Goal: Find specific page/section

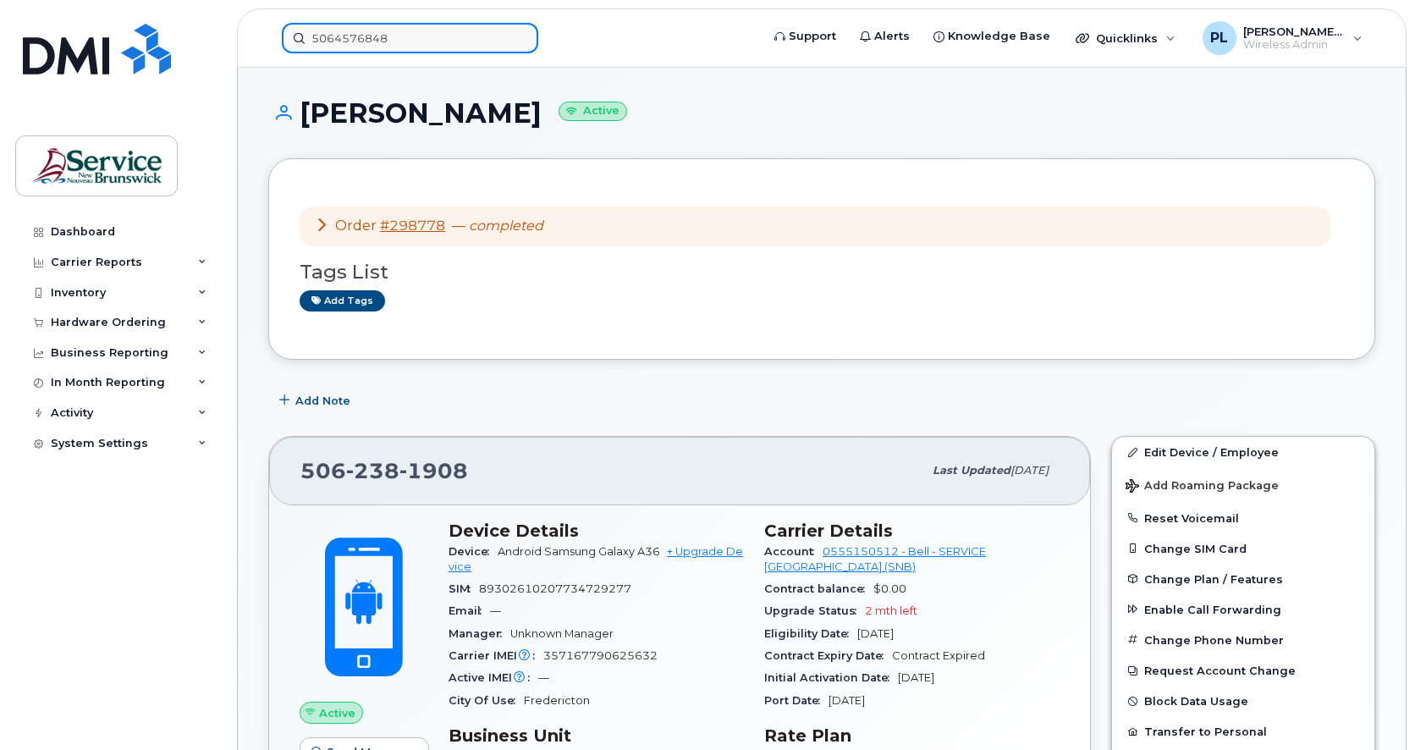
click at [382, 37] on input "5064576848" at bounding box center [410, 38] width 256 height 30
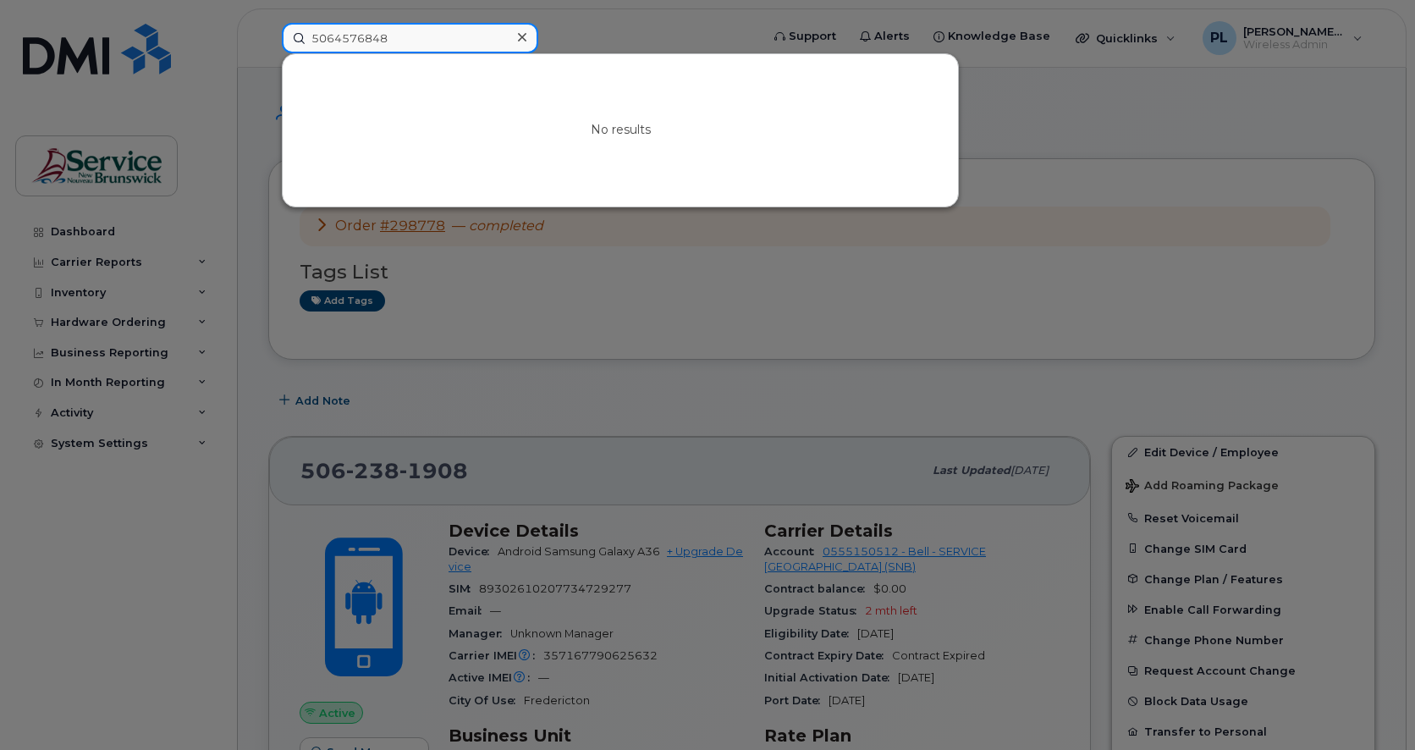
click at [382, 37] on input "5064576848" at bounding box center [410, 38] width 256 height 30
type input "506"
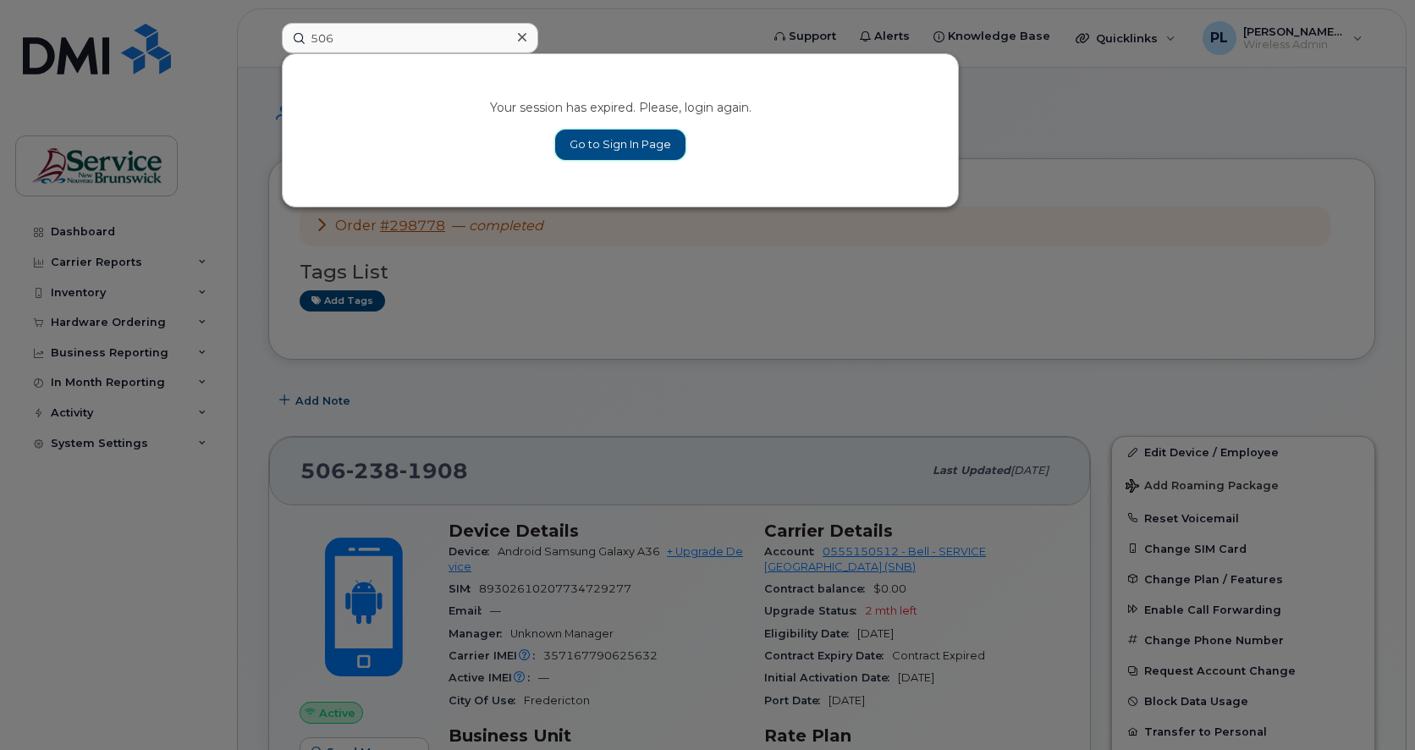
click at [652, 140] on link "Go to Sign In Page" at bounding box center [620, 144] width 130 height 30
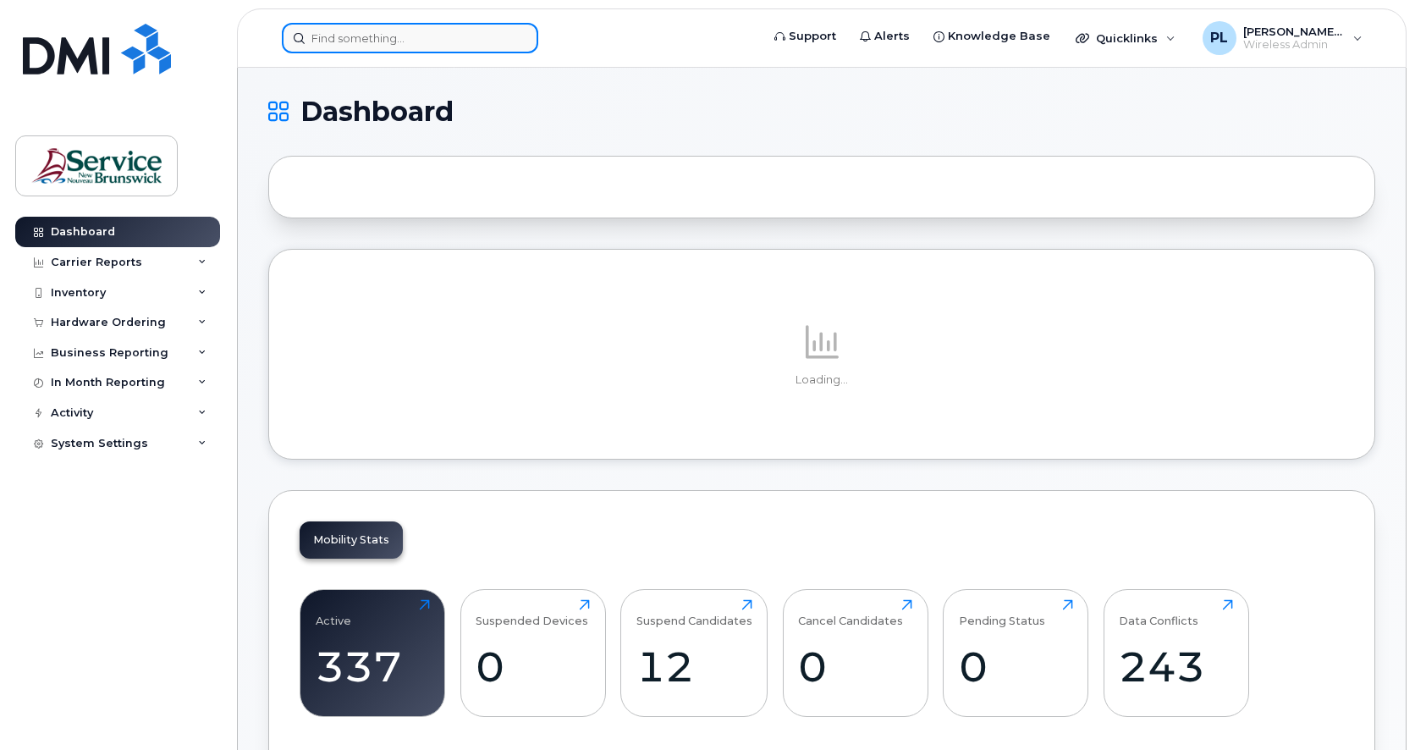
click at [344, 34] on input at bounding box center [410, 38] width 256 height 30
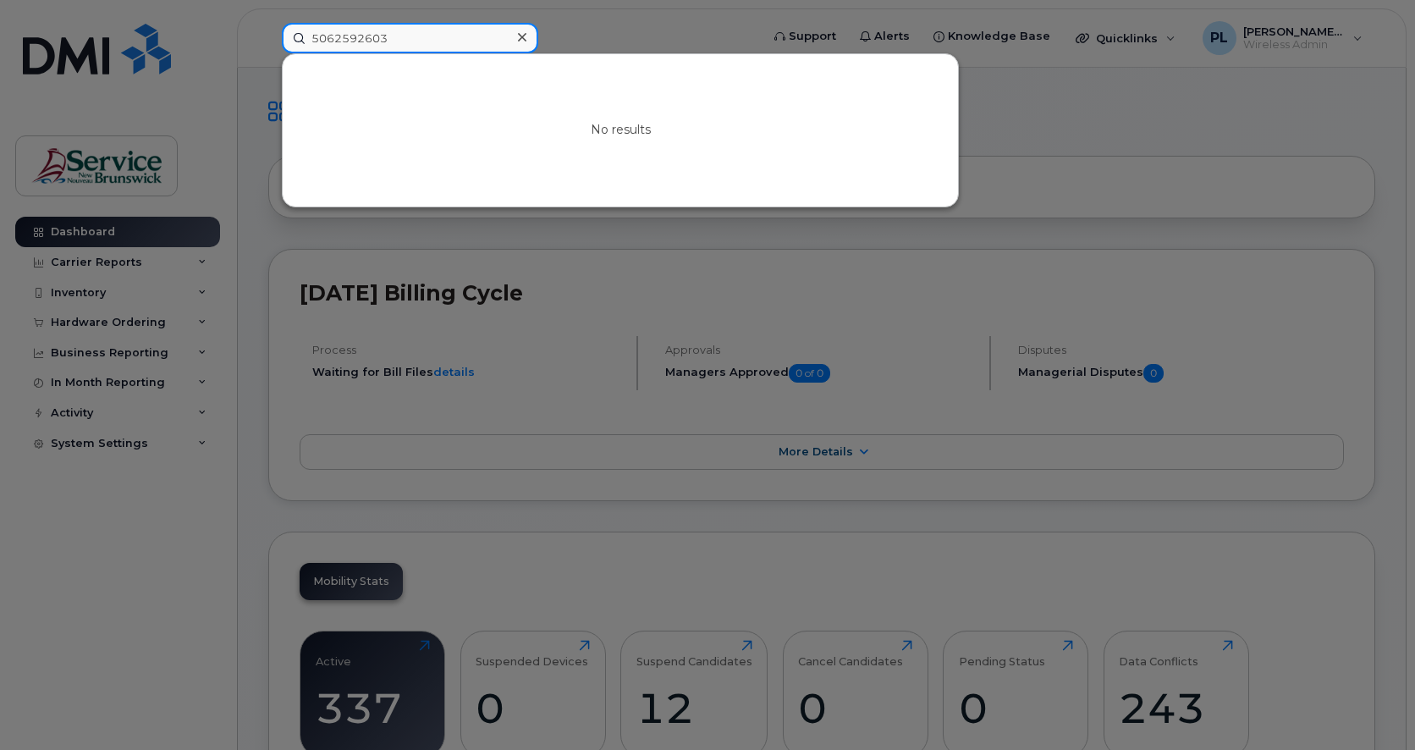
drag, startPoint x: 416, startPoint y: 36, endPoint x: 284, endPoint y: 46, distance: 132.4
click at [284, 46] on input "5062592603" at bounding box center [410, 38] width 256 height 30
drag, startPoint x: 233, startPoint y: 295, endPoint x: 360, endPoint y: 198, distance: 159.9
click at [233, 295] on div at bounding box center [707, 375] width 1415 height 750
click at [370, 28] on input "[PERSON_NAME]" at bounding box center [410, 38] width 256 height 30
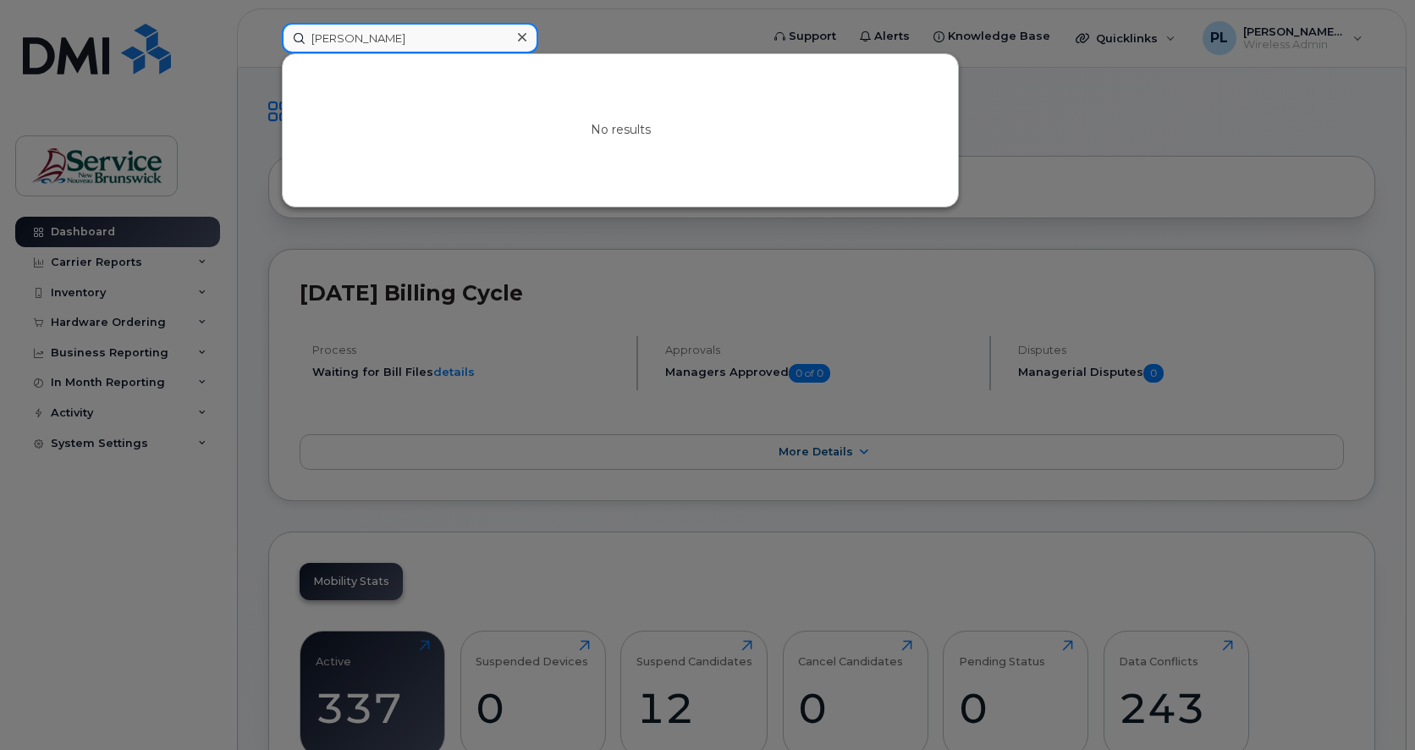
click at [367, 35] on input "[PERSON_NAME]" at bounding box center [410, 38] width 256 height 30
click at [360, 51] on input "[PERSON_NAME]" at bounding box center [410, 38] width 256 height 30
click at [360, 36] on input "[PERSON_NAME]" at bounding box center [410, 38] width 256 height 30
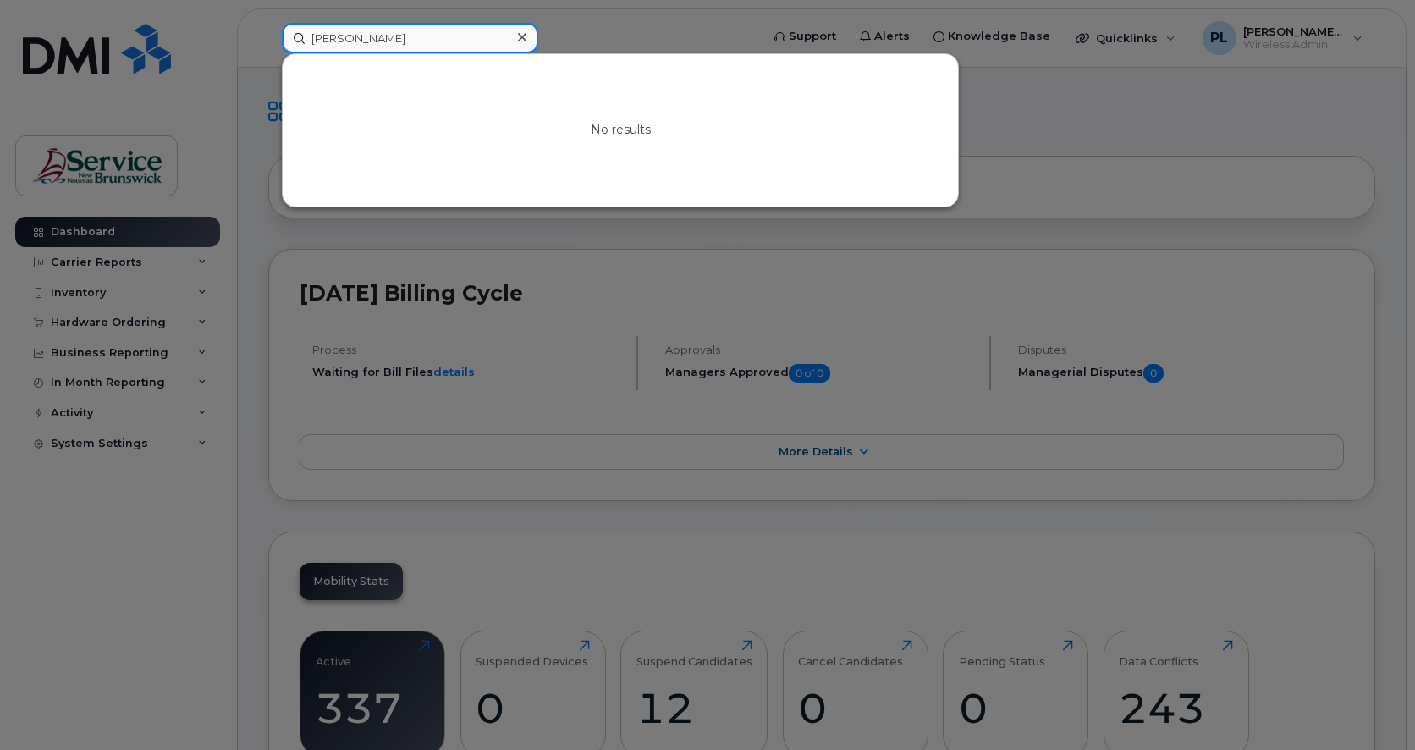
click at [369, 31] on input "[PERSON_NAME]" at bounding box center [410, 38] width 256 height 30
click at [413, 44] on input "[PERSON_NAME]" at bounding box center [410, 38] width 256 height 30
paste input "5062615195"
click at [452, 30] on input "5062615195" at bounding box center [410, 38] width 256 height 30
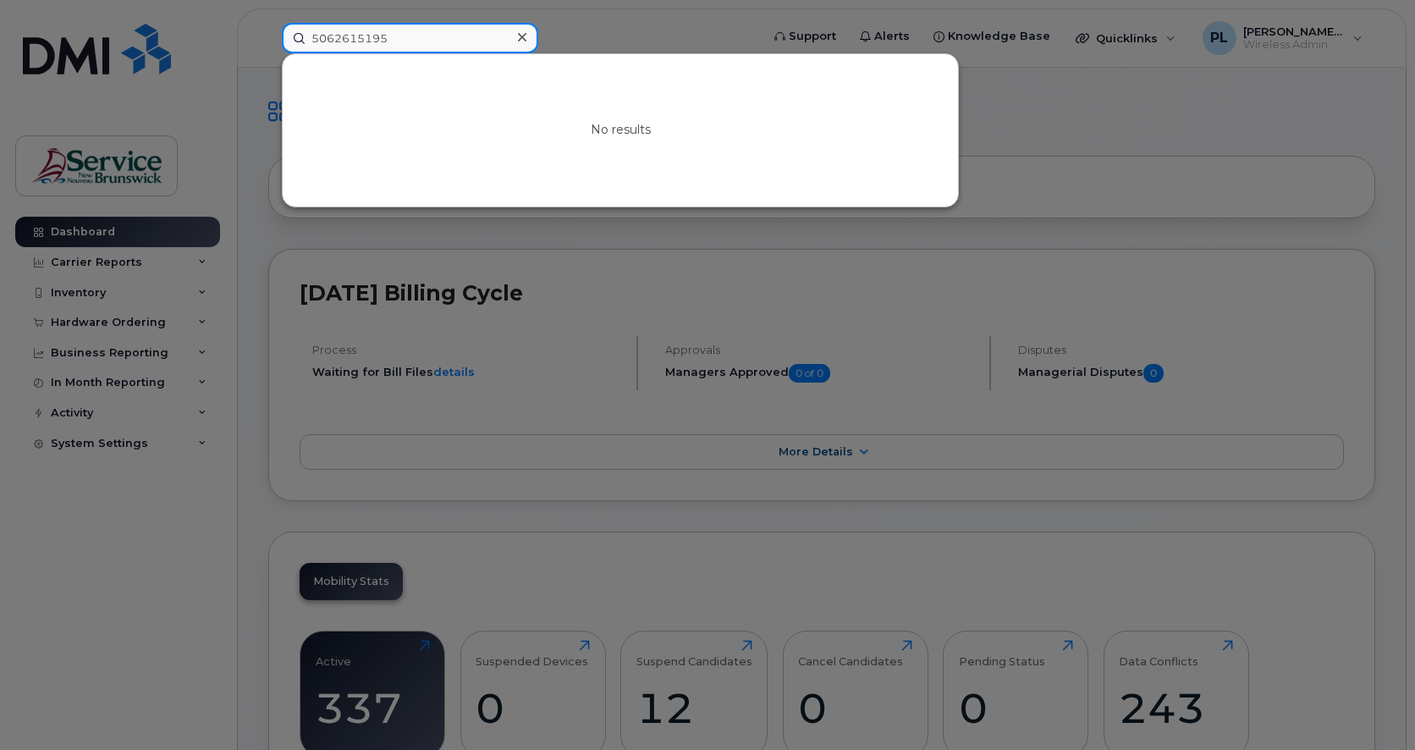
click at [452, 30] on input "5062615195" at bounding box center [410, 38] width 256 height 30
type input "5062615195"
